Goal: Find specific page/section: Find specific page/section

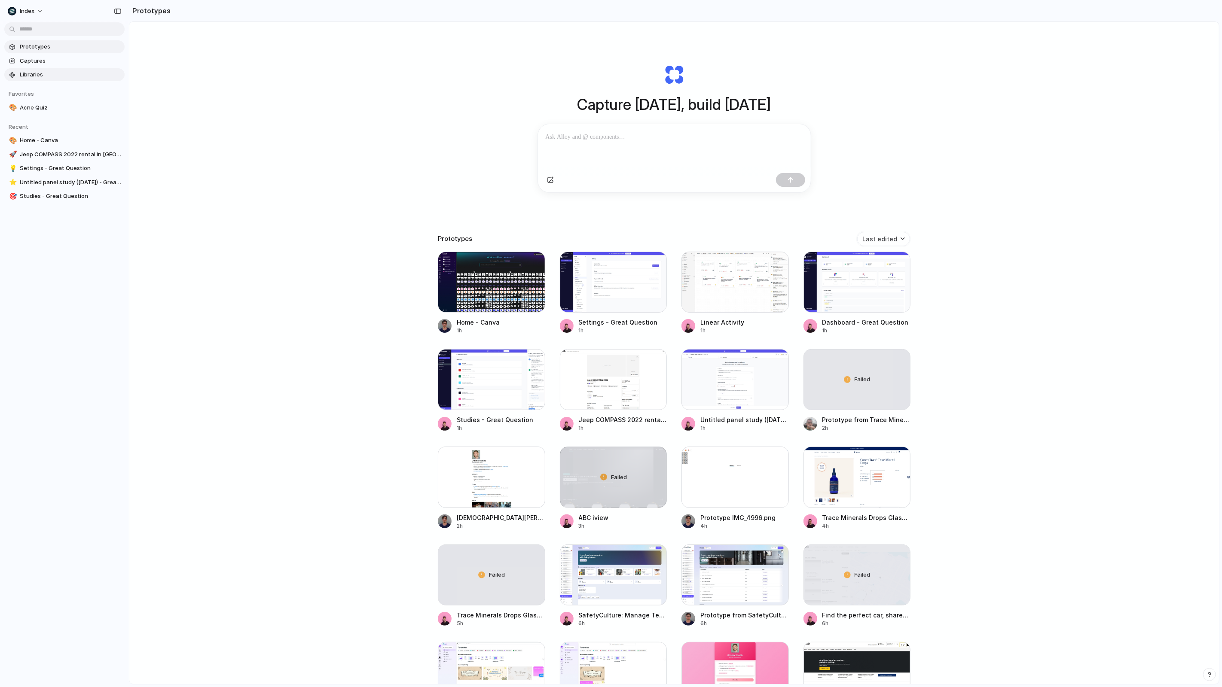
click at [81, 75] on span "Libraries" at bounding box center [70, 74] width 101 height 9
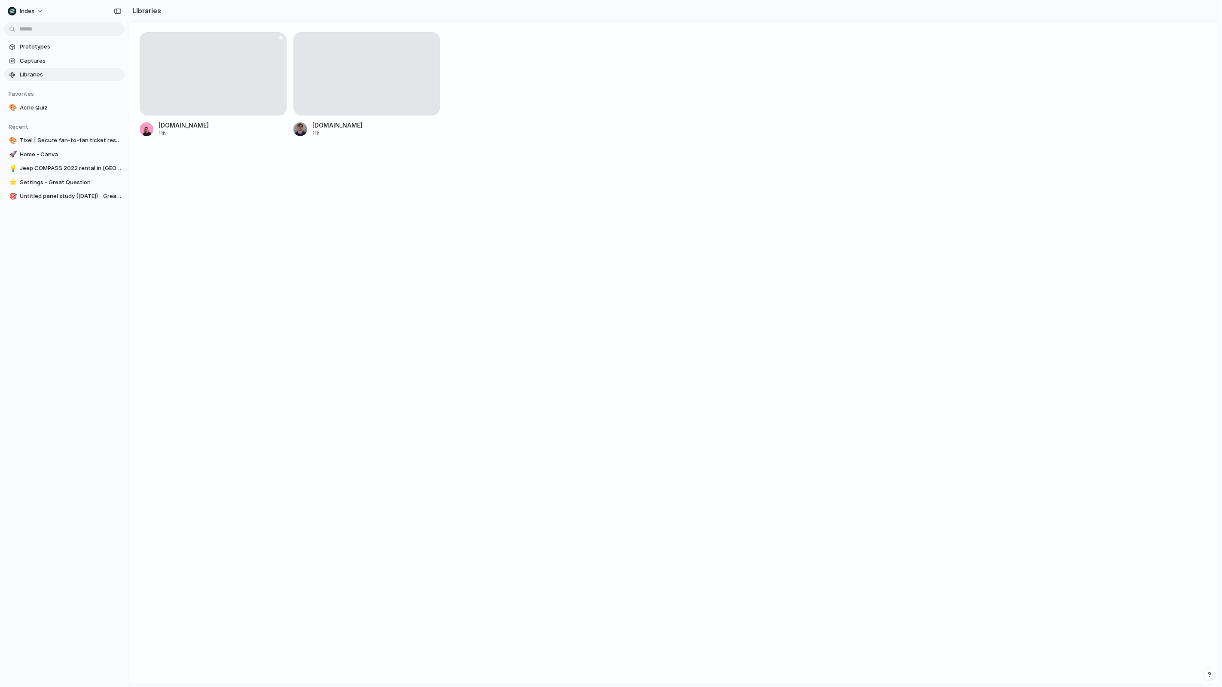
click at [211, 90] on div at bounding box center [213, 73] width 147 height 83
